Goal: Task Accomplishment & Management: Use online tool/utility

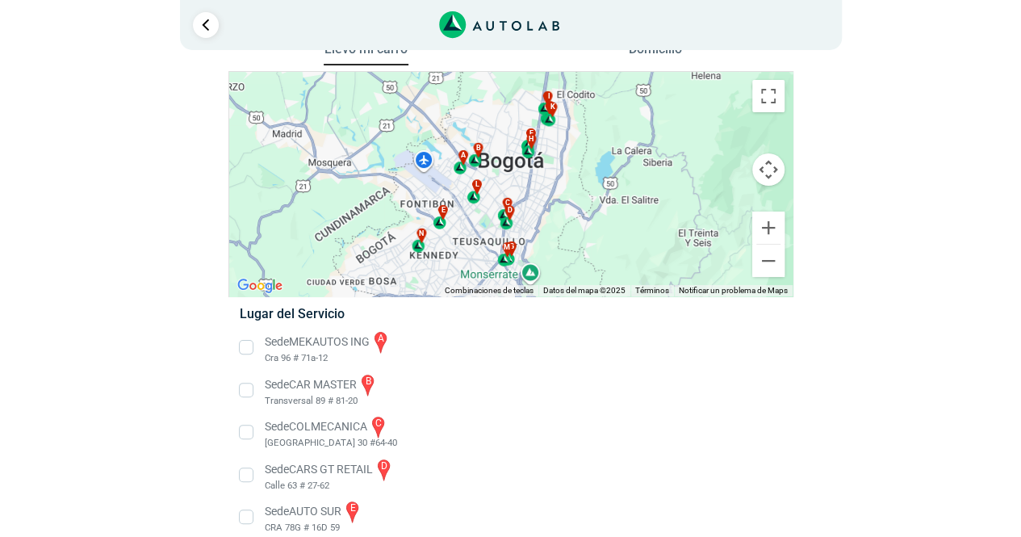
scroll to position [31, 0]
click at [762, 233] on button "Ampliar" at bounding box center [768, 228] width 32 height 32
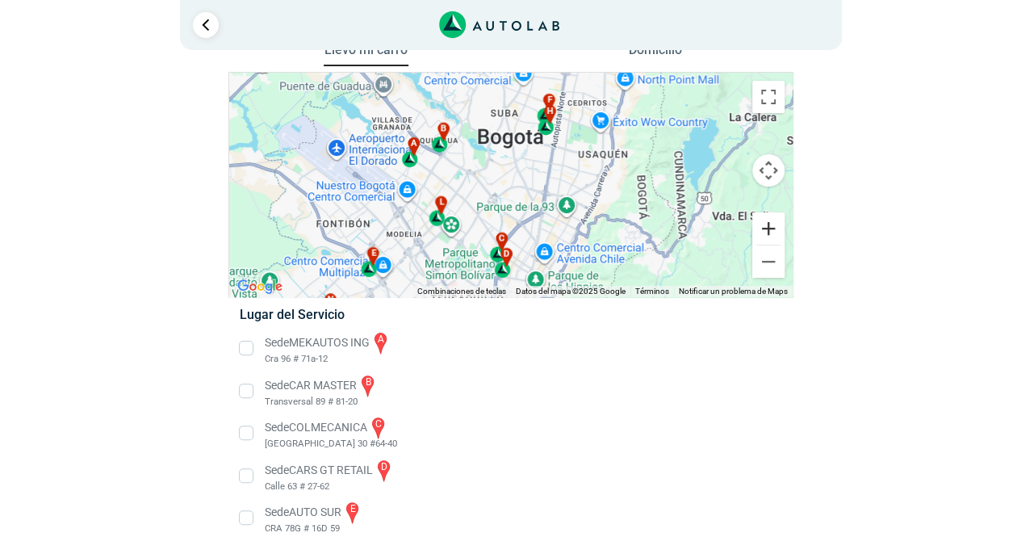
click at [762, 233] on button "Ampliar" at bounding box center [768, 228] width 32 height 32
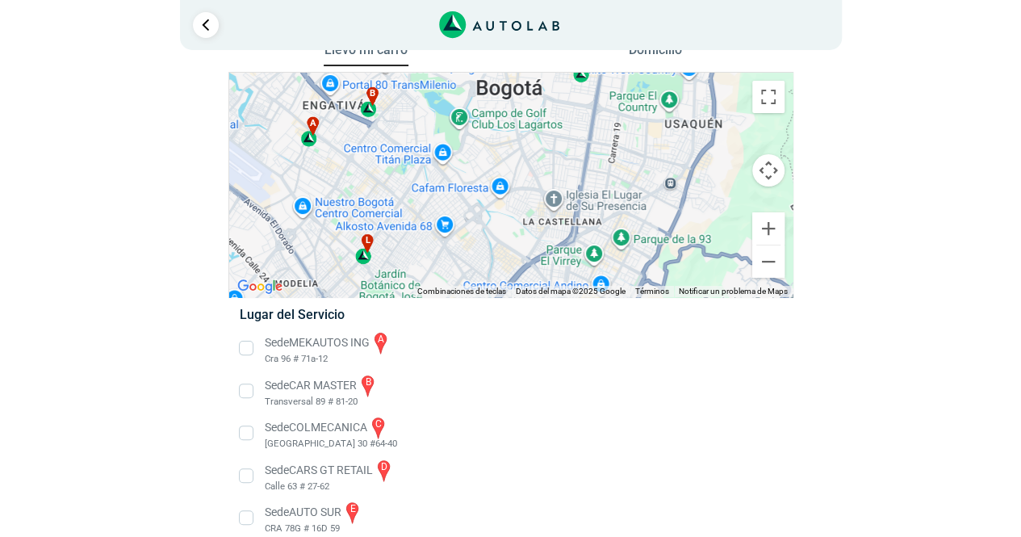
click at [602, 178] on div "a b c d e f g" at bounding box center [510, 185] width 563 height 224
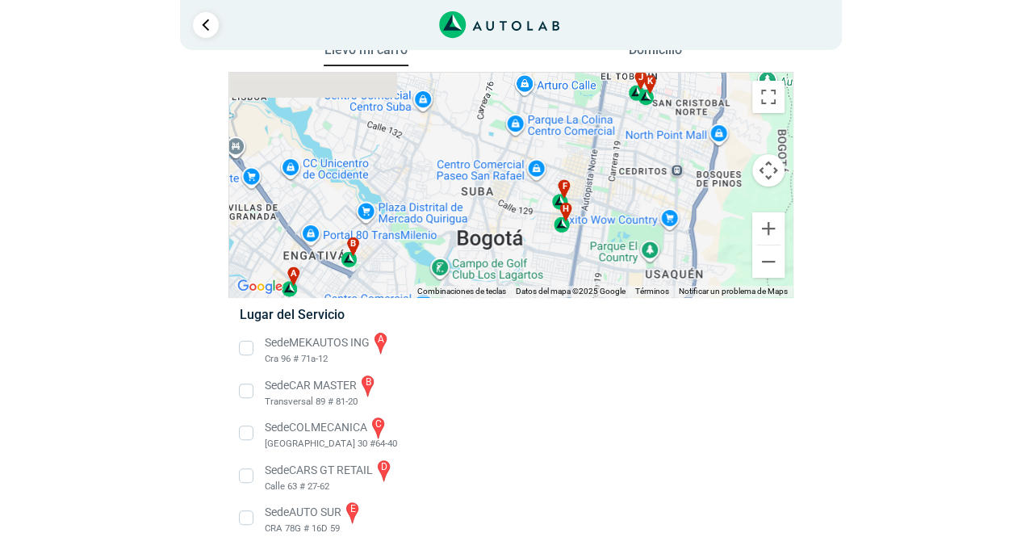
drag, startPoint x: 606, startPoint y: 153, endPoint x: 586, endPoint y: 306, distance: 153.9
click at [586, 306] on div "Llevo mi carro [GEOGRAPHIC_DATA] ← Mover a la izquierda → Mover a la derecha ↑ …" at bounding box center [510, 489] width 565 height 900
click at [771, 232] on button "Ampliar" at bounding box center [768, 228] width 32 height 32
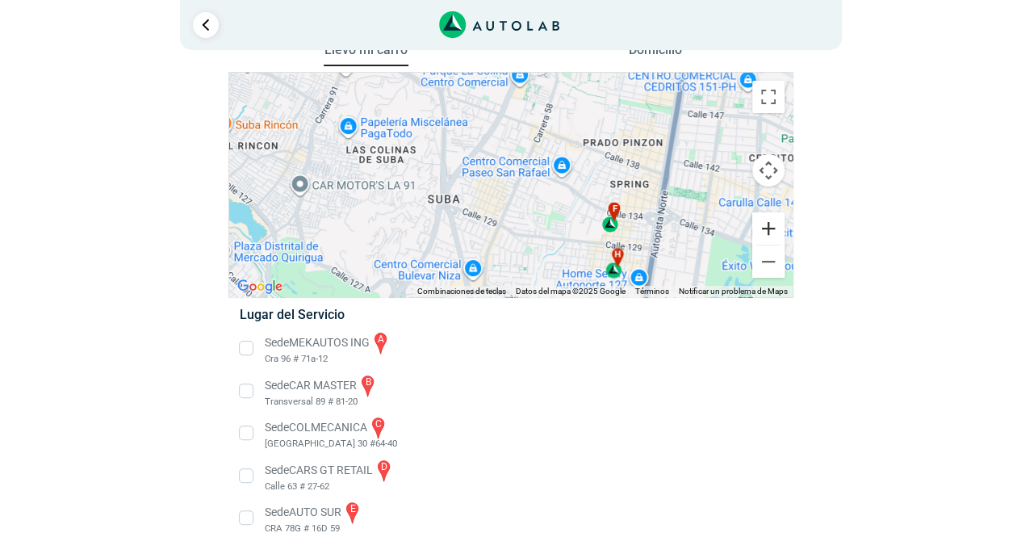
click at [771, 232] on button "Ampliar" at bounding box center [768, 228] width 32 height 32
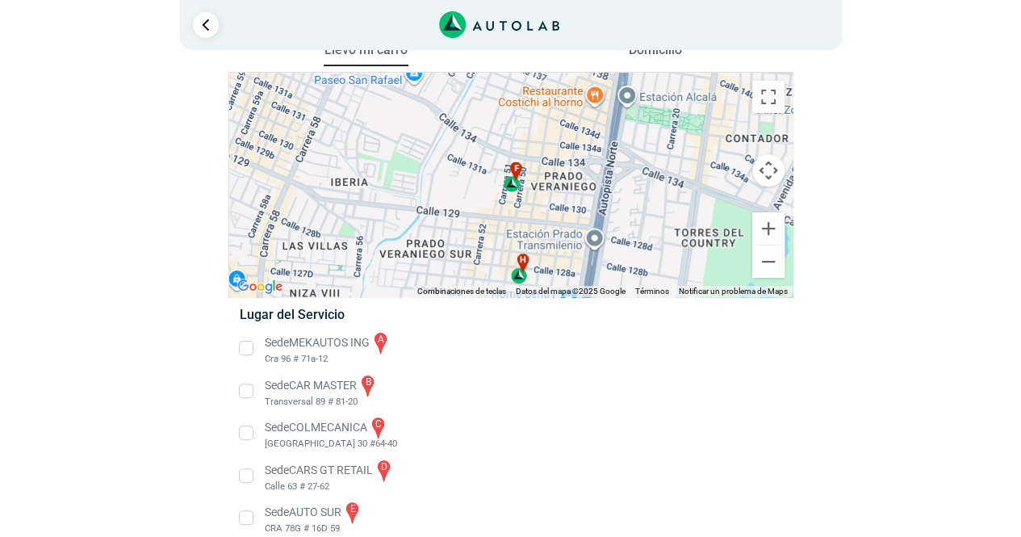
drag, startPoint x: 584, startPoint y: 266, endPoint x: 384, endPoint y: 181, distance: 217.4
click at [384, 181] on div "a b c d e f g" at bounding box center [510, 185] width 563 height 224
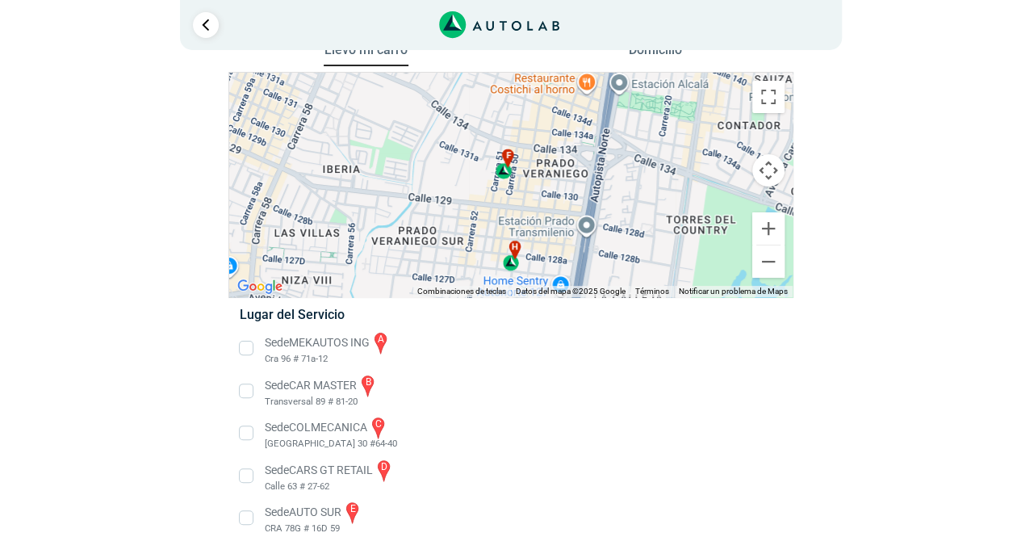
drag, startPoint x: 568, startPoint y: 215, endPoint x: 559, endPoint y: 199, distance: 18.1
click at [559, 199] on div "a b c d e f g" at bounding box center [510, 185] width 563 height 224
click at [771, 225] on button "Ampliar" at bounding box center [768, 228] width 32 height 32
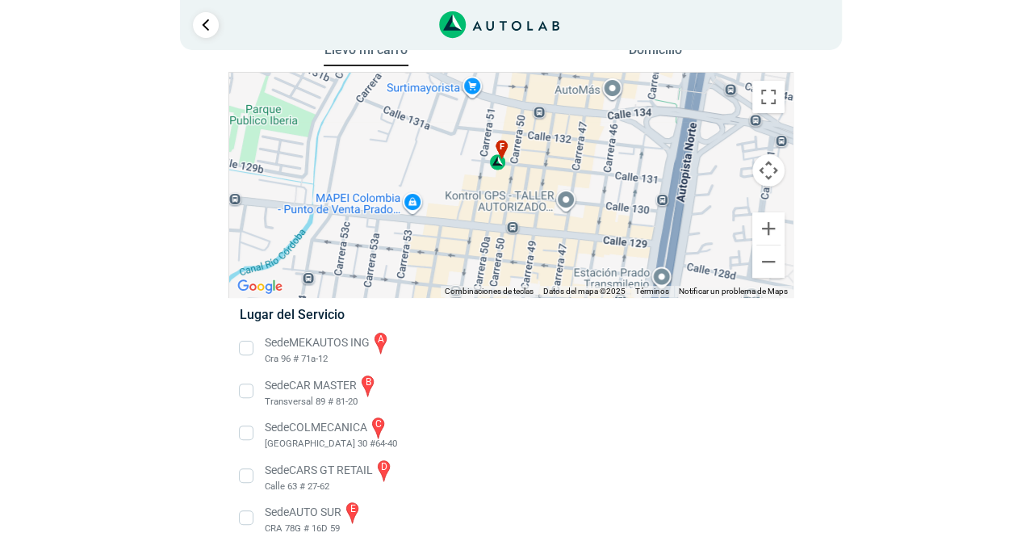
click at [498, 170] on div "a b c d e f g" at bounding box center [510, 185] width 563 height 224
click at [500, 154] on div "f" at bounding box center [498, 155] width 19 height 30
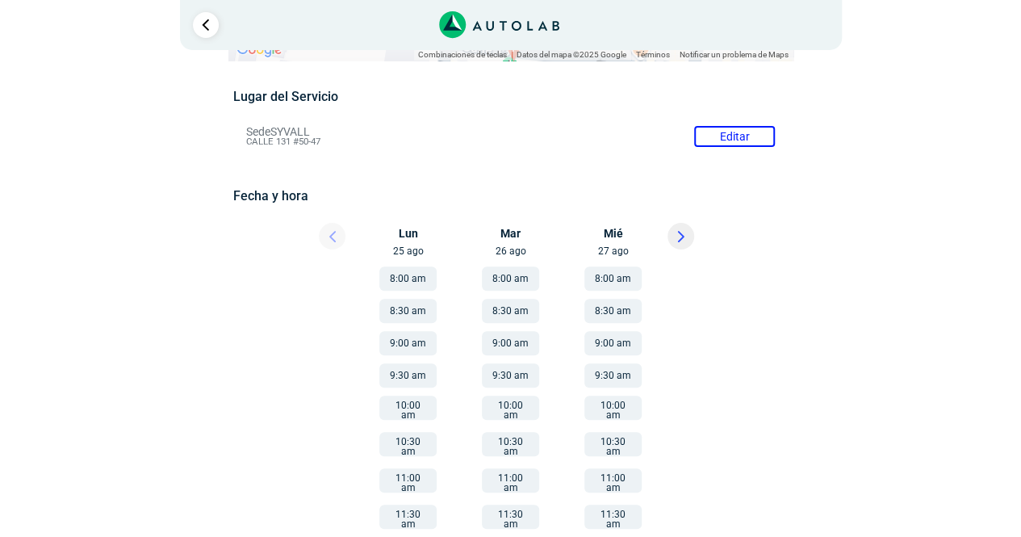
scroll to position [123, 0]
